Goal: Check status: Check status

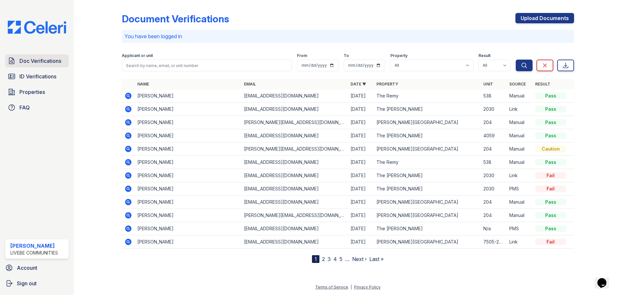
click at [40, 63] on span "Doc Verifications" at bounding box center [40, 61] width 42 height 8
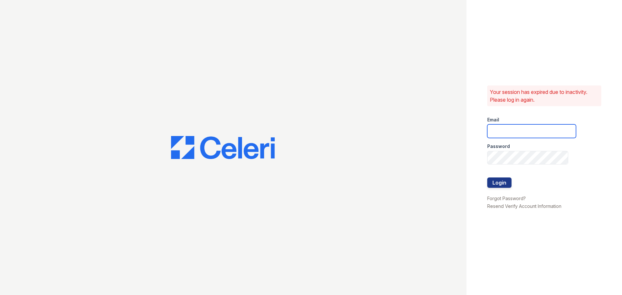
type input "chelab@livebe.com"
click at [496, 186] on button "Login" at bounding box center [499, 182] width 24 height 10
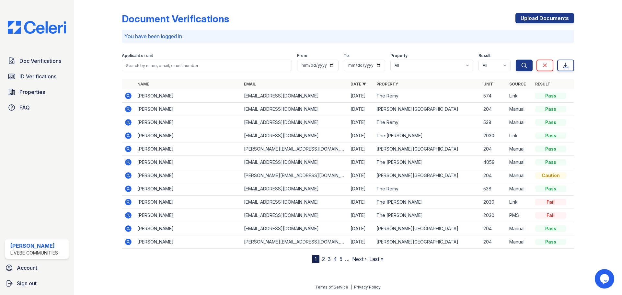
click at [129, 96] on icon at bounding box center [128, 96] width 8 height 8
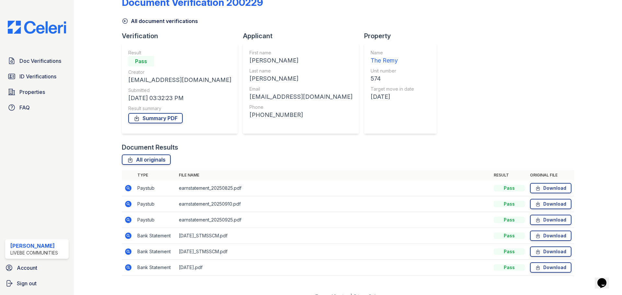
scroll to position [26, 0]
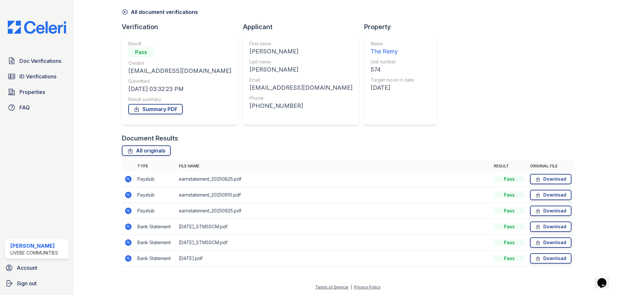
click at [130, 179] on icon at bounding box center [128, 179] width 6 height 6
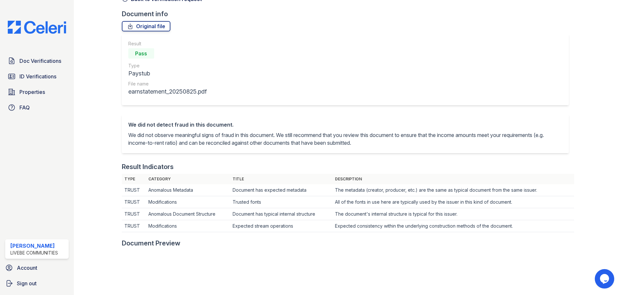
scroll to position [130, 0]
